Goal: Task Accomplishment & Management: Complete application form

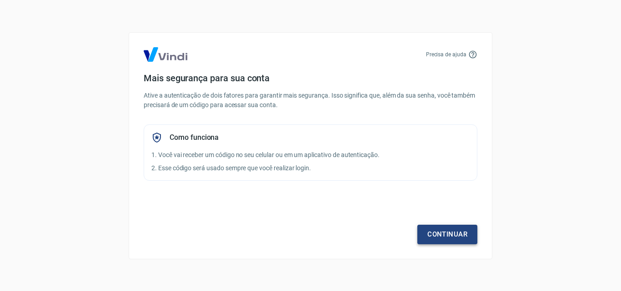
click at [440, 234] on link "Continuar" at bounding box center [447, 234] width 60 height 19
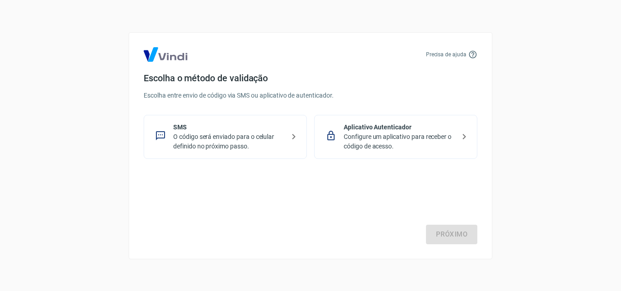
click at [235, 142] on p "O código será enviado para o celular definido no próximo passo." at bounding box center [228, 141] width 111 height 19
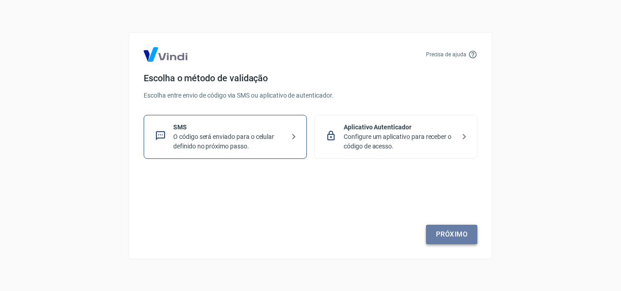
click at [437, 236] on link "Próximo" at bounding box center [451, 234] width 51 height 19
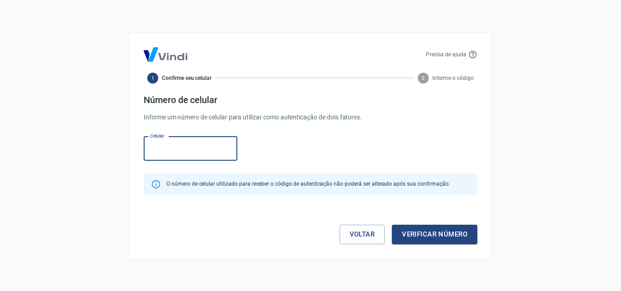
click at [161, 146] on input "Celular" at bounding box center [191, 149] width 94 height 24
type input "(11) 91230-4411"
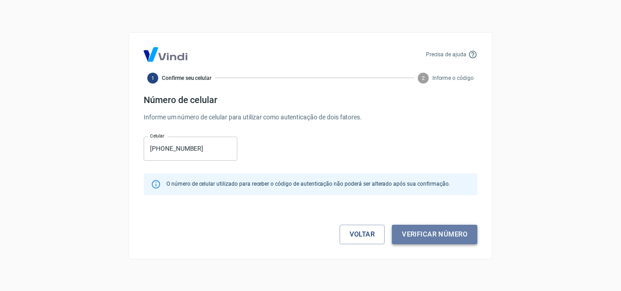
click at [408, 231] on button "Verificar número" at bounding box center [434, 234] width 85 height 19
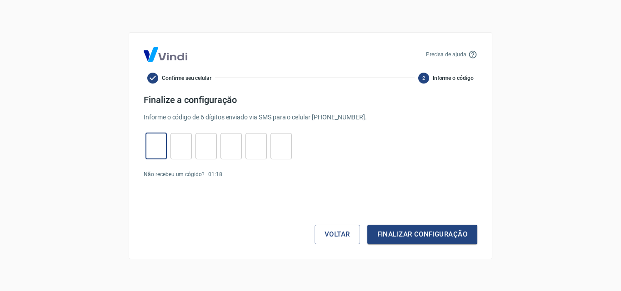
click at [159, 148] on input "tel" at bounding box center [155, 146] width 21 height 20
type input "5"
type input "7"
type input "8"
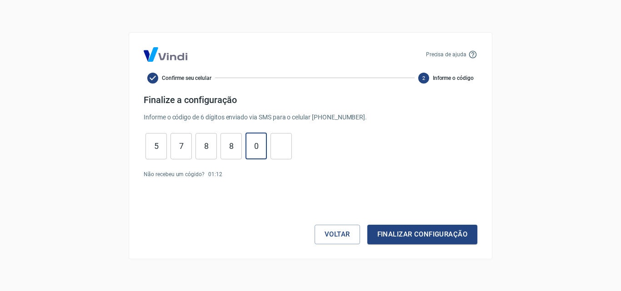
type input "0"
type input "8"
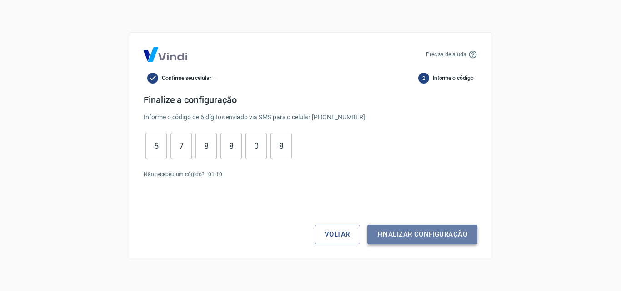
click at [423, 239] on button "Finalizar configuração" at bounding box center [422, 234] width 110 height 19
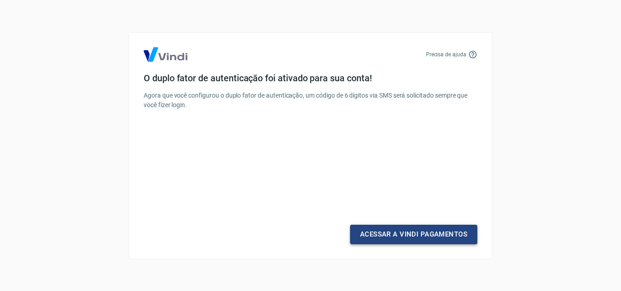
click at [434, 240] on link "Acessar a Vindi Pagamentos" at bounding box center [413, 234] width 127 height 19
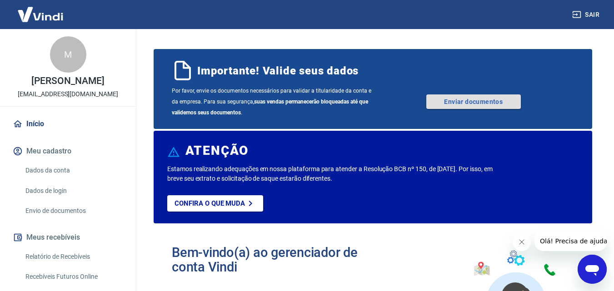
click at [455, 103] on link "Enviar documentos" at bounding box center [473, 102] width 95 height 15
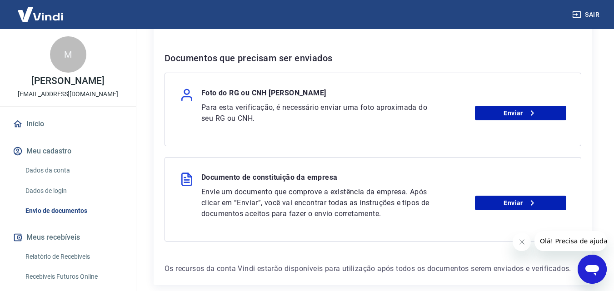
scroll to position [226, 0]
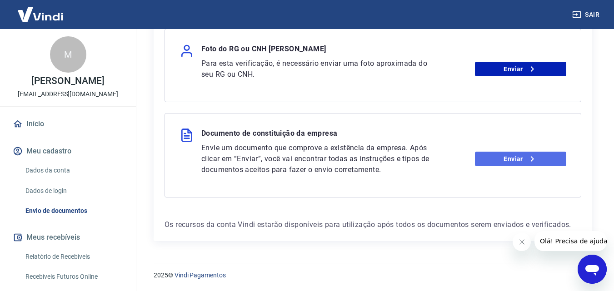
click at [517, 162] on link "Enviar" at bounding box center [520, 159] width 91 height 15
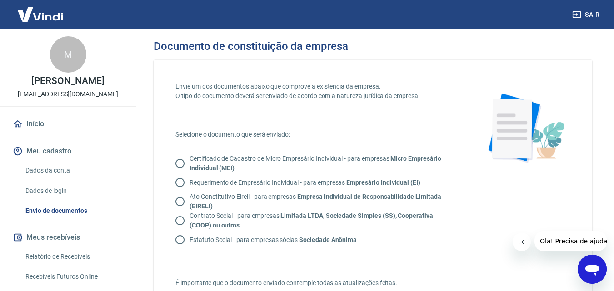
click at [220, 183] on p "Requerimento de Empresário Individual - para empresas Empresário Individual (EI)" at bounding box center [305, 183] width 231 height 10
click at [190, 183] on input "Requerimento de Empresário Individual - para empresas Empresário Individual (EI)" at bounding box center [179, 182] width 19 height 19
radio input "true"
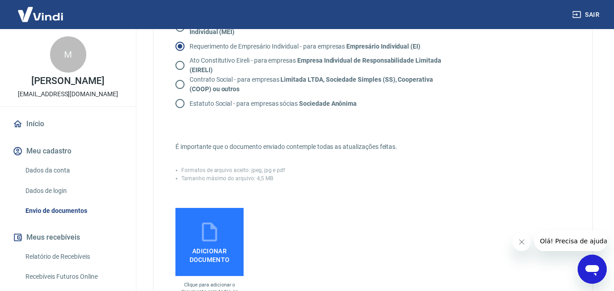
scroll to position [227, 0]
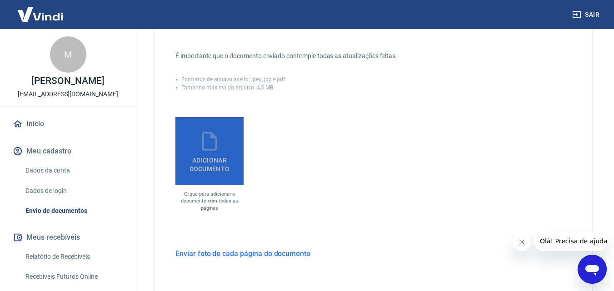
click at [223, 161] on span "Adicionar documento" at bounding box center [209, 163] width 61 height 20
click at [0, 0] on input "Adicionar documento" at bounding box center [0, 0] width 0 height 0
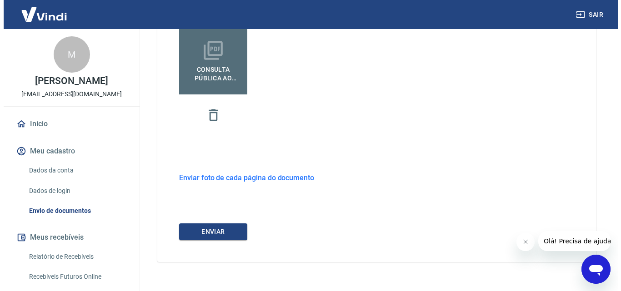
scroll to position [339, 0]
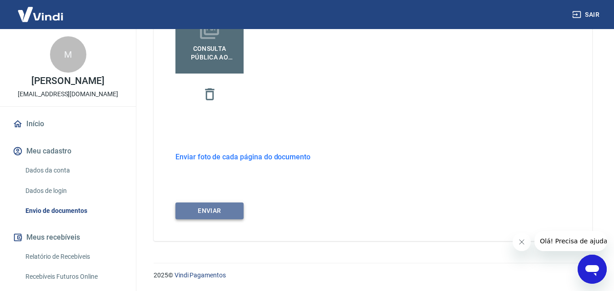
click at [220, 208] on button "ENVIAR" at bounding box center [209, 211] width 68 height 17
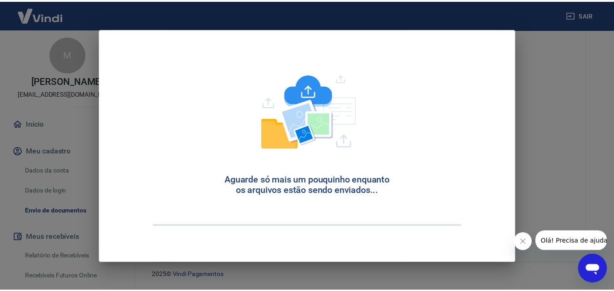
scroll to position [24, 0]
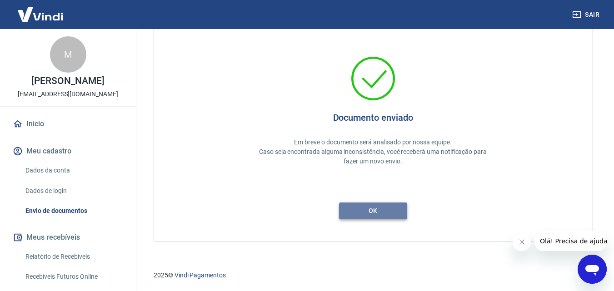
click at [357, 209] on button "ok" at bounding box center [373, 211] width 68 height 17
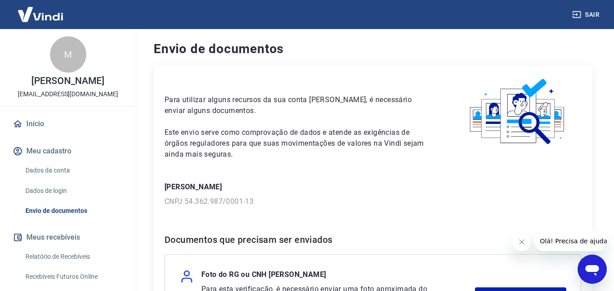
scroll to position [130, 0]
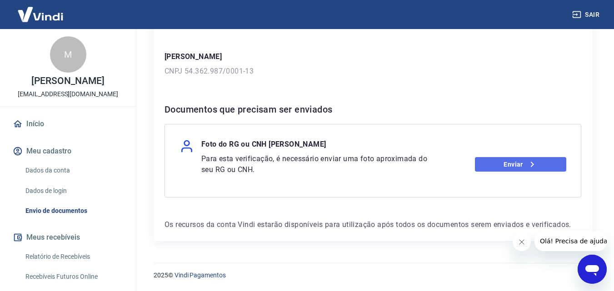
click at [511, 160] on link "Enviar" at bounding box center [520, 164] width 91 height 15
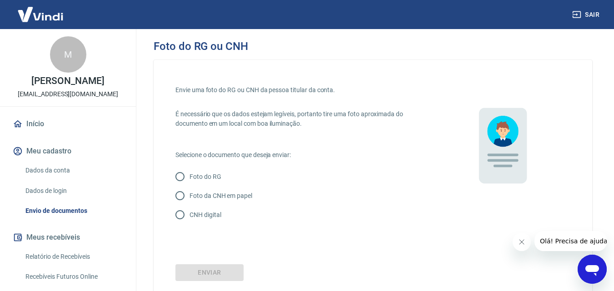
click at [208, 175] on p "Foto do RG" at bounding box center [206, 177] width 32 height 10
click at [190, 175] on input "Foto do RG" at bounding box center [179, 176] width 19 height 19
radio input "true"
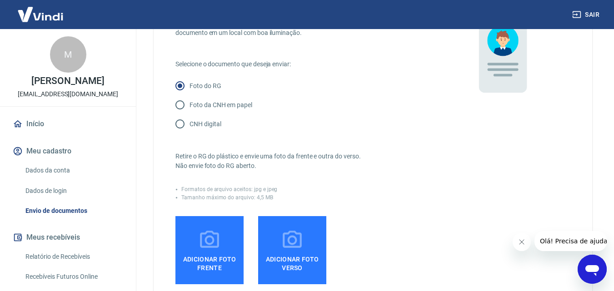
scroll to position [136, 0]
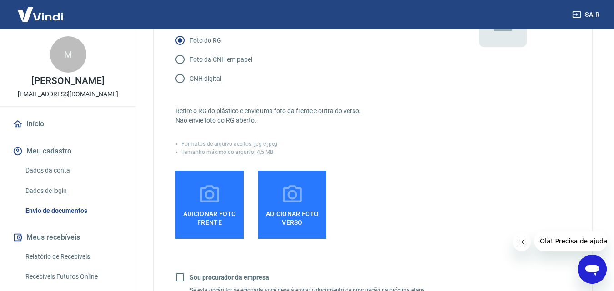
click at [205, 210] on span "Adicionar foto frente" at bounding box center [209, 216] width 61 height 20
click at [0, 0] on input "Adicionar foto frente" at bounding box center [0, 0] width 0 height 0
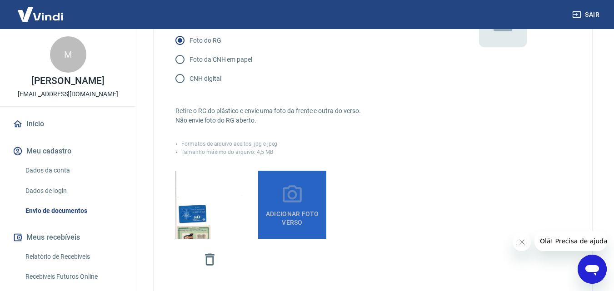
click at [288, 218] on span "Adicionar foto verso" at bounding box center [292, 216] width 61 height 20
click at [0, 0] on input "Adicionar foto verso" at bounding box center [0, 0] width 0 height 0
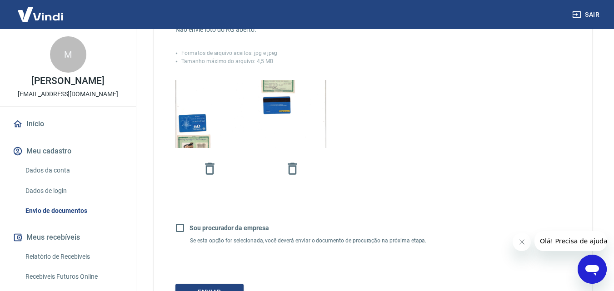
scroll to position [309, 0]
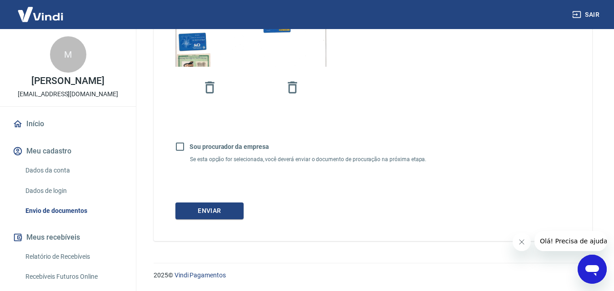
click at [195, 148] on b "Sou procurador da empresa" at bounding box center [230, 146] width 80 height 7
click at [190, 148] on input "Sou procurador da empresa" at bounding box center [179, 146] width 19 height 19
click at [202, 146] on b "Sou procurador da empresa" at bounding box center [230, 146] width 80 height 7
click at [190, 146] on input "Sou procurador da empresa" at bounding box center [179, 146] width 19 height 19
checkbox input "false"
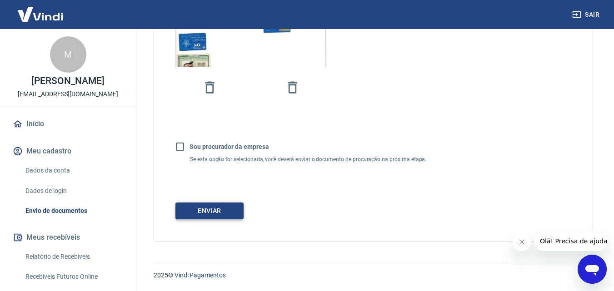
click at [223, 207] on button "Enviar" at bounding box center [209, 211] width 68 height 17
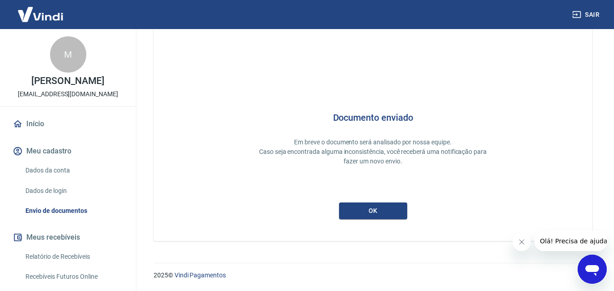
scroll to position [24, 0]
click at [364, 211] on button "ok" at bounding box center [373, 211] width 68 height 17
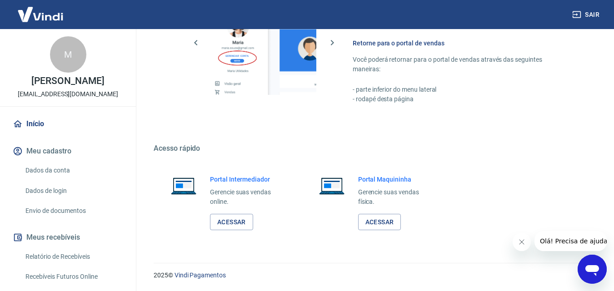
click at [72, 55] on div "M" at bounding box center [68, 54] width 36 height 36
click at [44, 121] on link "Início" at bounding box center [68, 124] width 114 height 20
